Goal: Check status: Check status

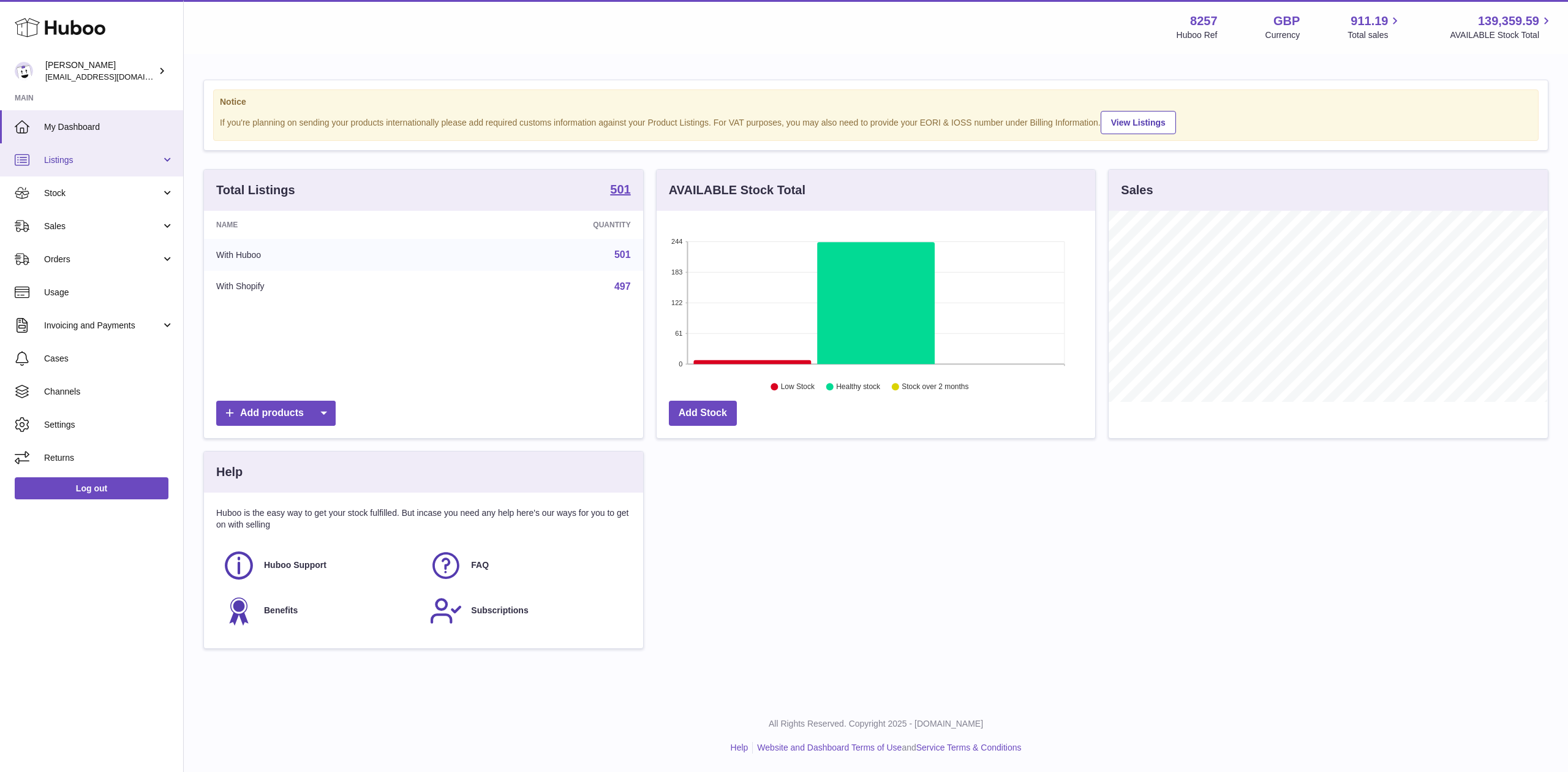
scroll to position [191, 439]
click at [110, 153] on link "Listings" at bounding box center [91, 160] width 183 height 33
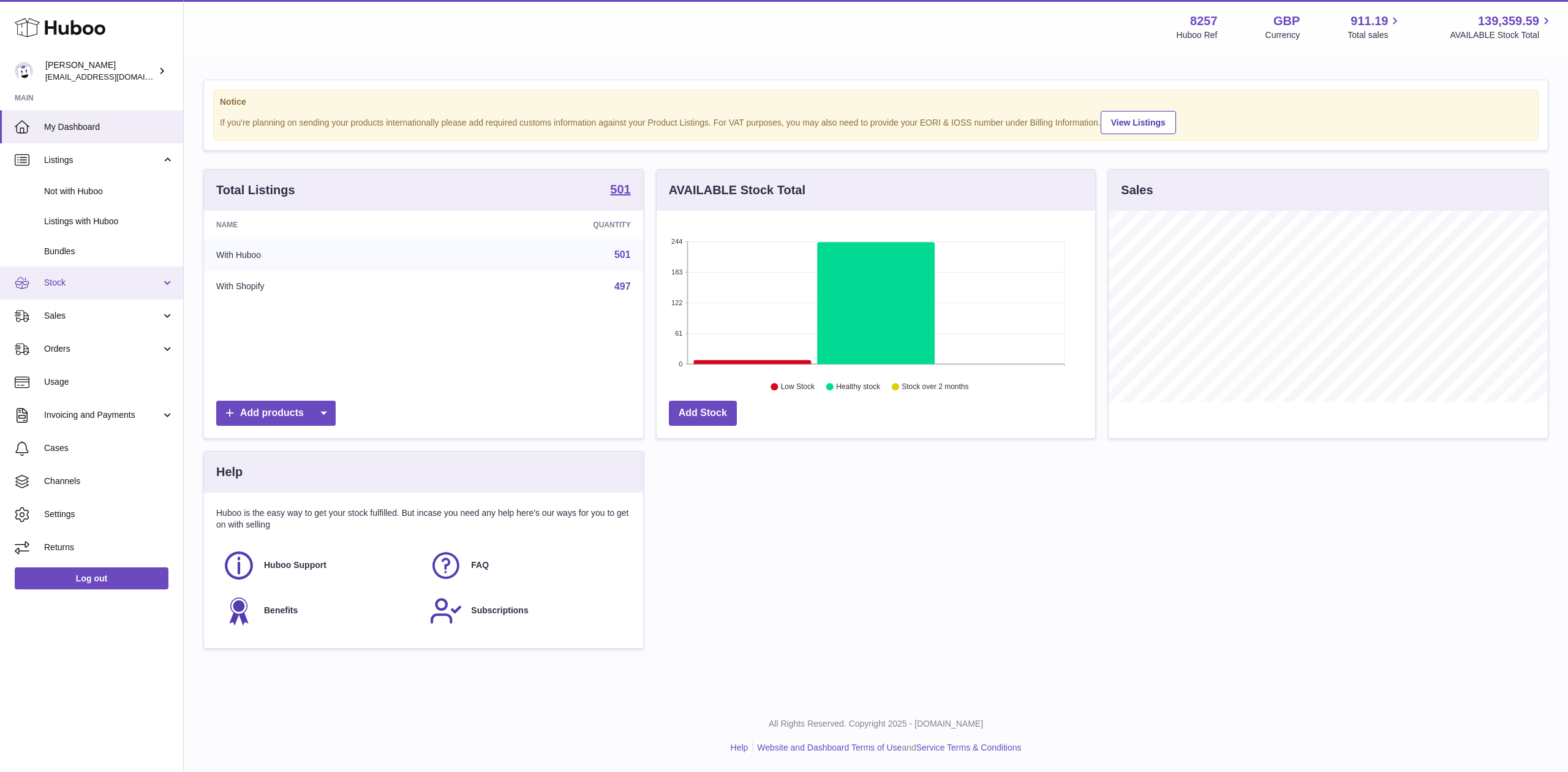
click at [132, 282] on span "Stock" at bounding box center [103, 283] width 117 height 12
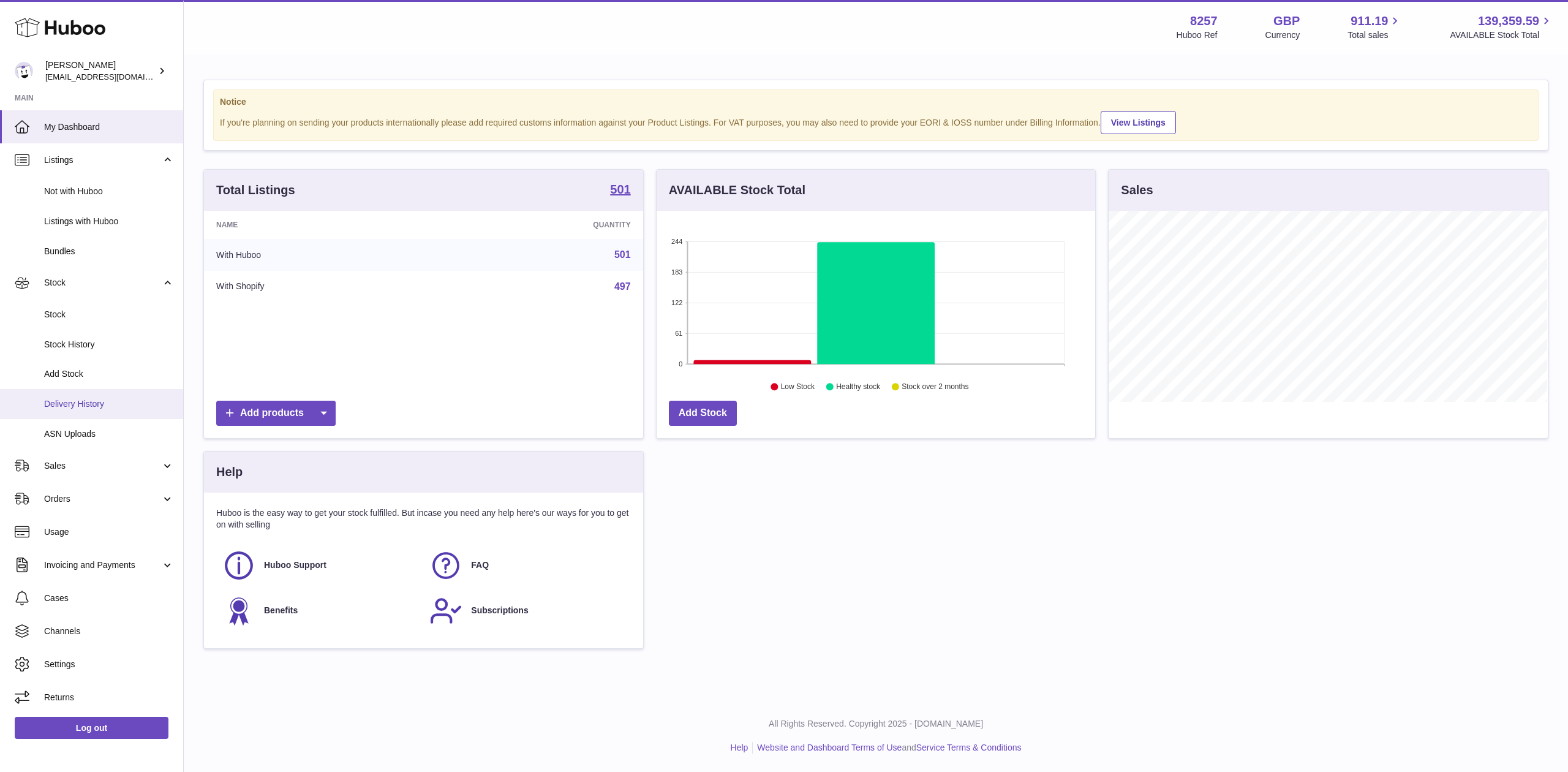
click at [137, 404] on span "Delivery History" at bounding box center [109, 404] width 130 height 12
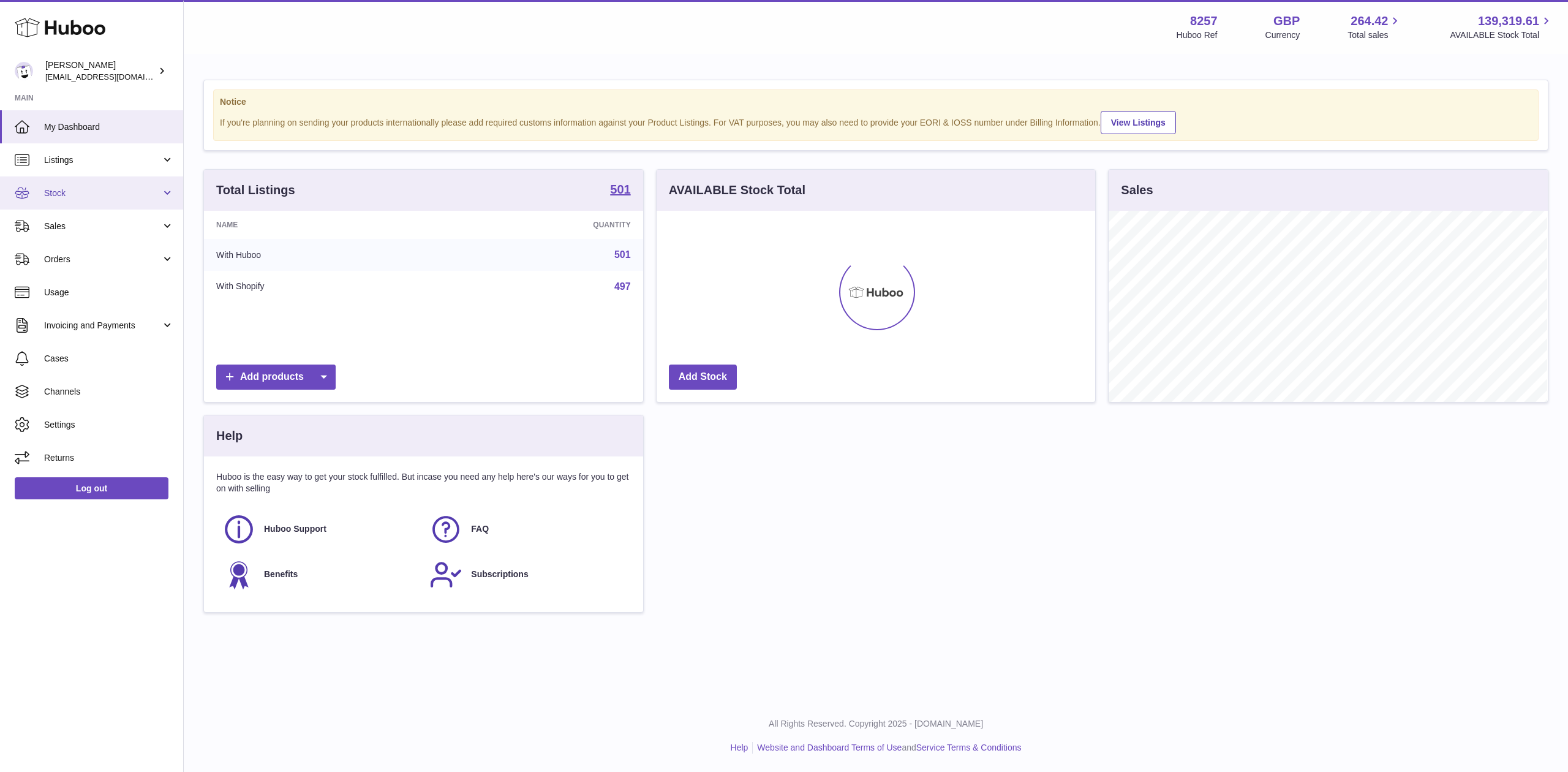
scroll to position [612656, 612033]
click at [108, 197] on span "Stock" at bounding box center [103, 193] width 117 height 12
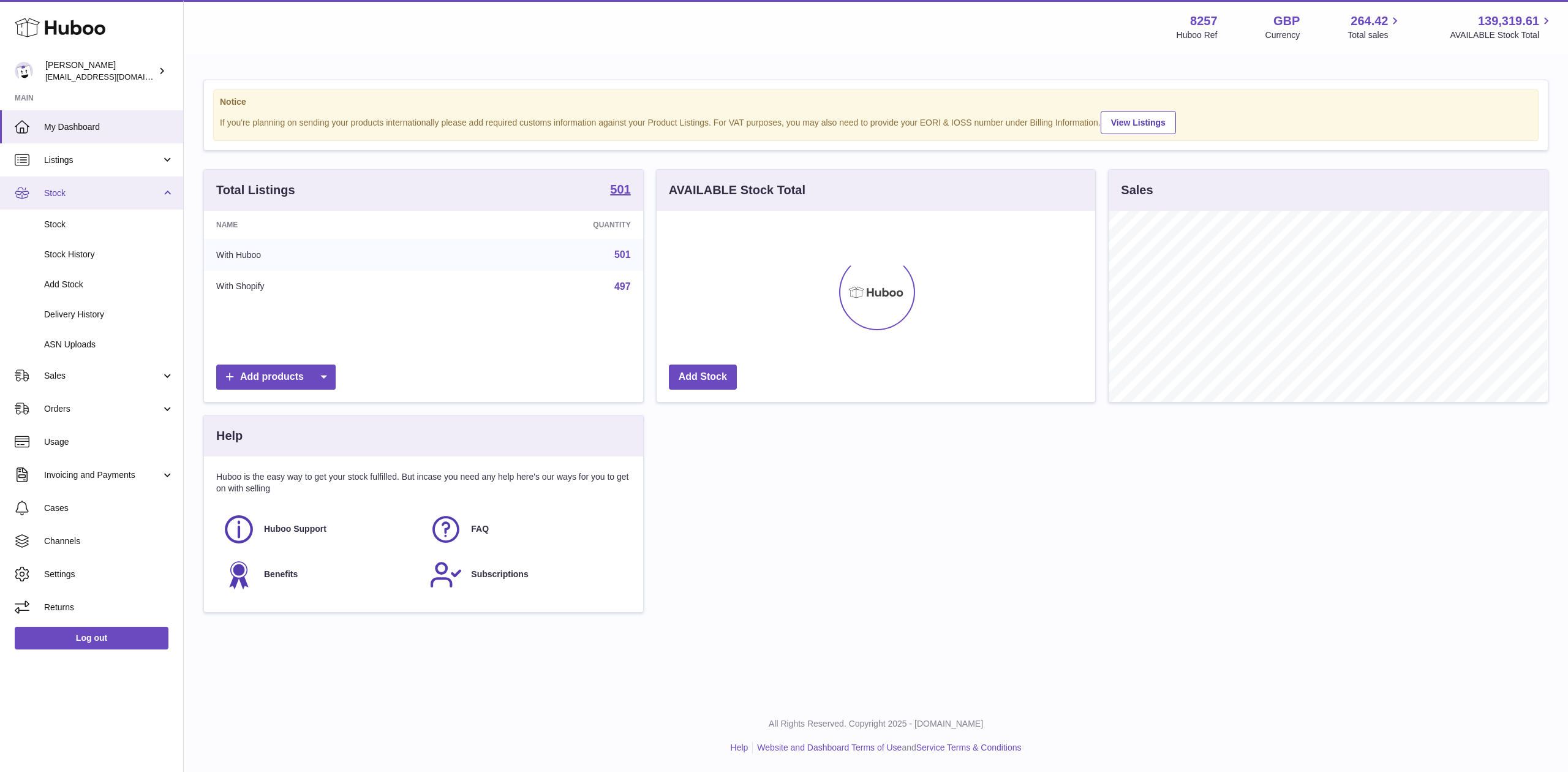
scroll to position [191, 439]
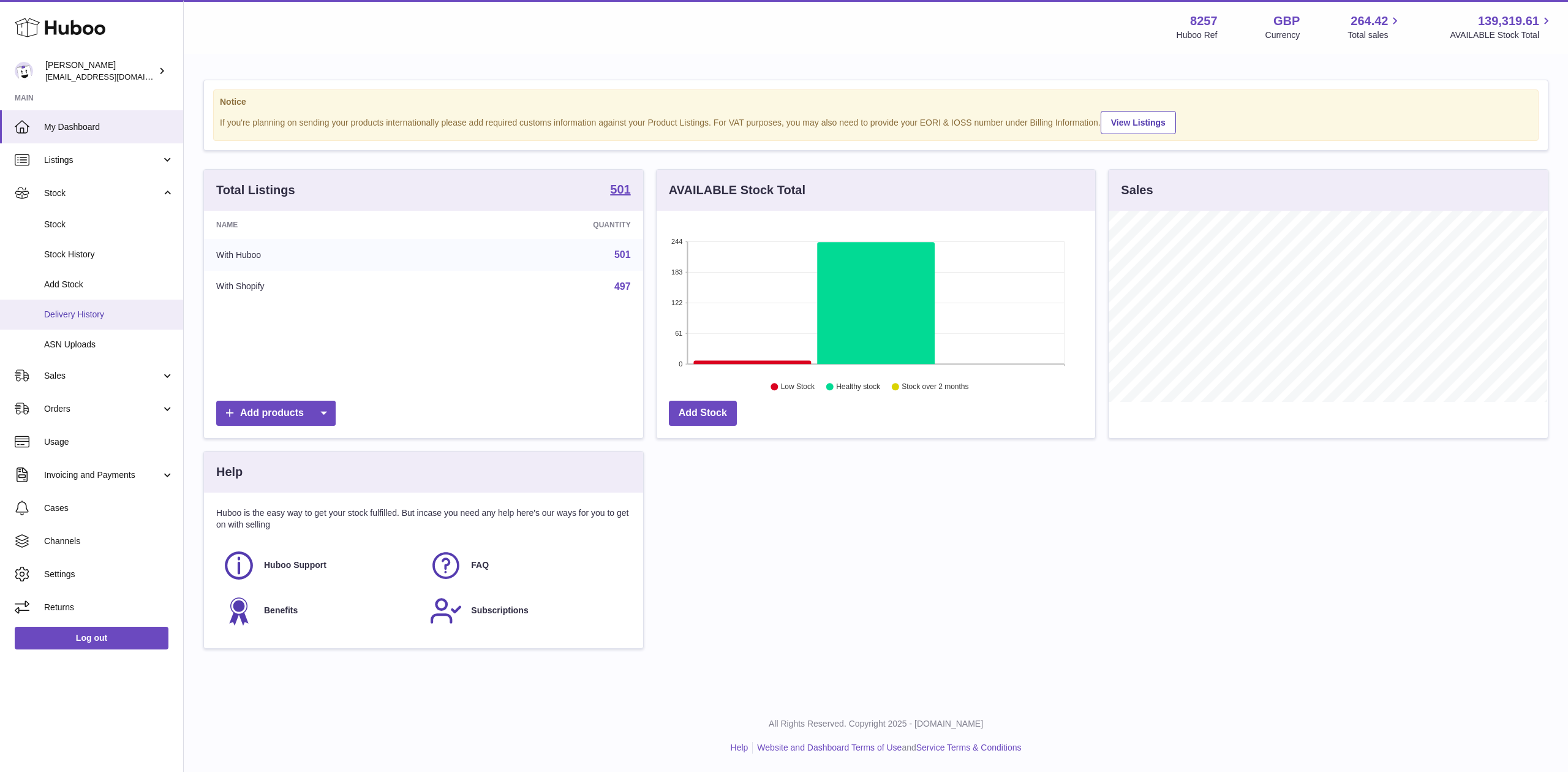
click at [111, 302] on link "Delivery History" at bounding box center [91, 314] width 183 height 30
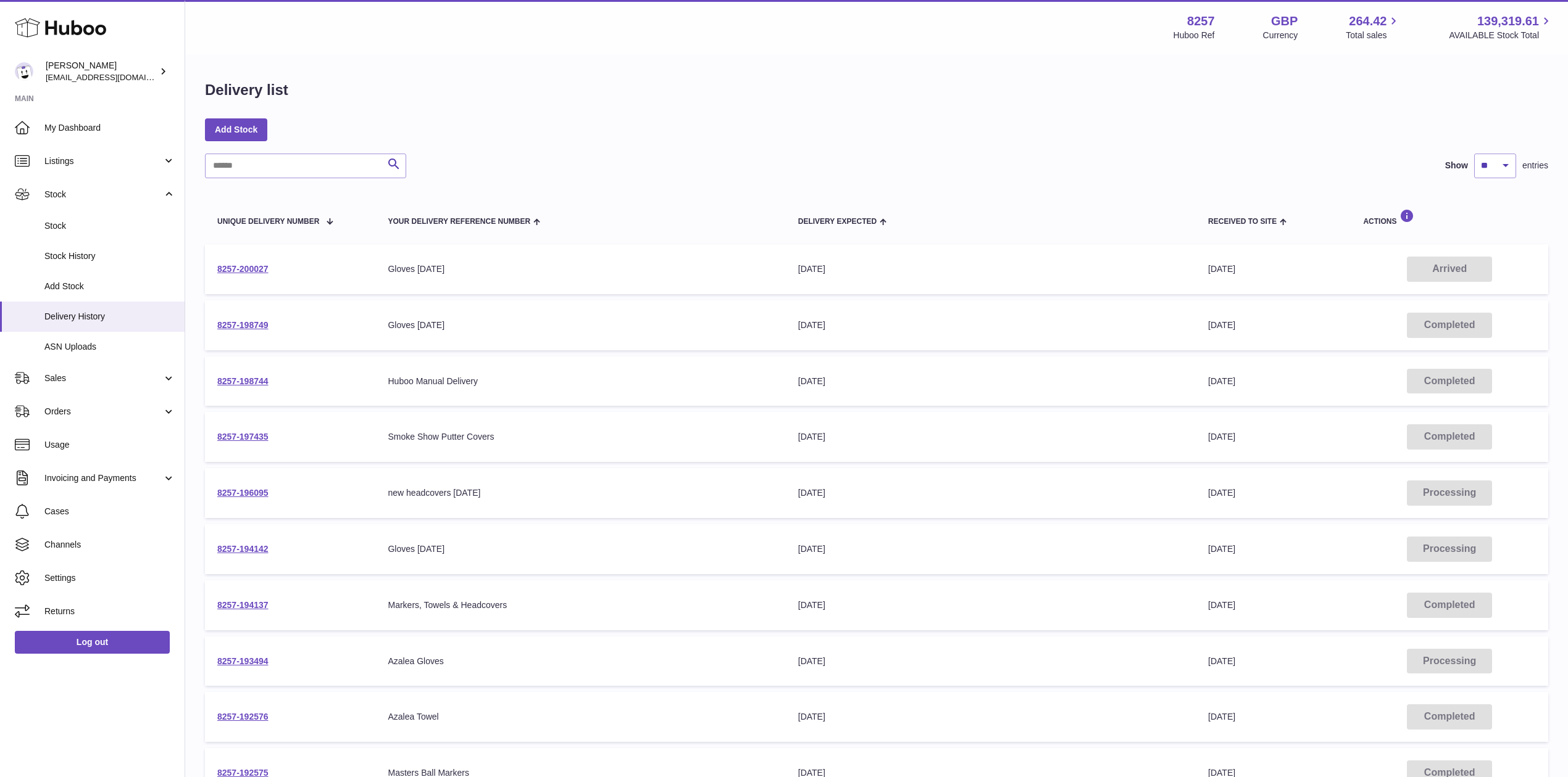
click at [239, 258] on td "8257-200027" at bounding box center [290, 269] width 170 height 50
click at [239, 262] on td "8257-200027" at bounding box center [290, 269] width 170 height 50
click at [237, 269] on link "8257-200027" at bounding box center [242, 269] width 51 height 10
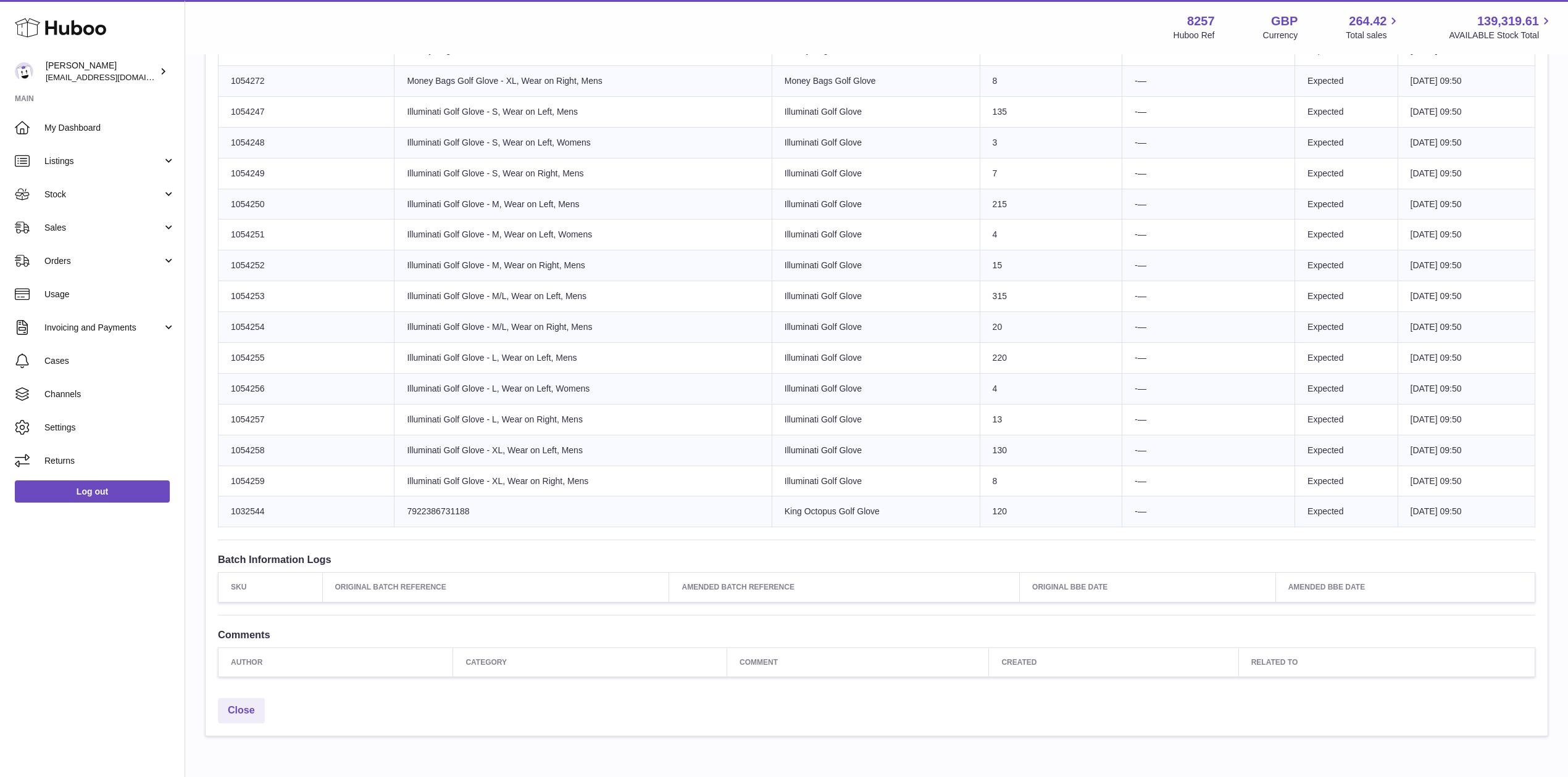
scroll to position [1867, 0]
